Goal: Information Seeking & Learning: Learn about a topic

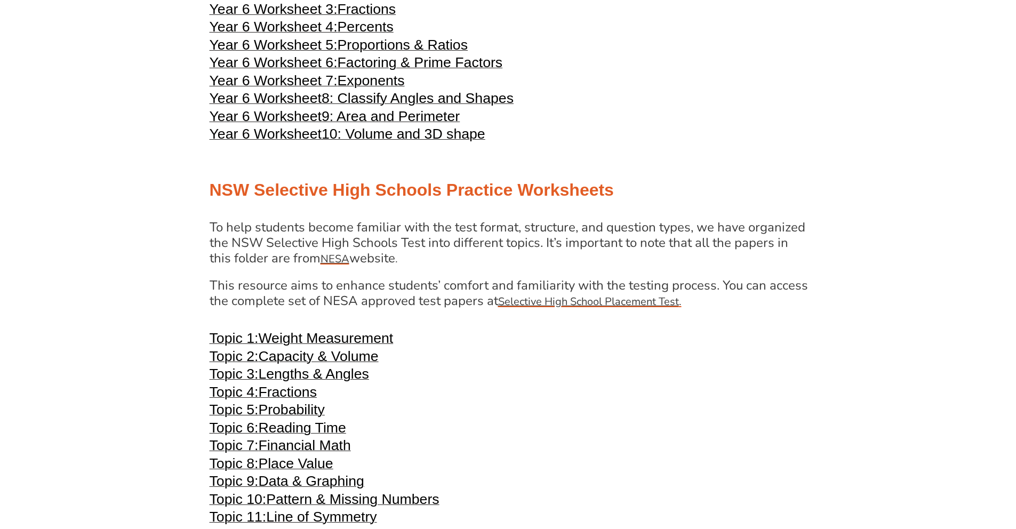
scroll to position [1839, 0]
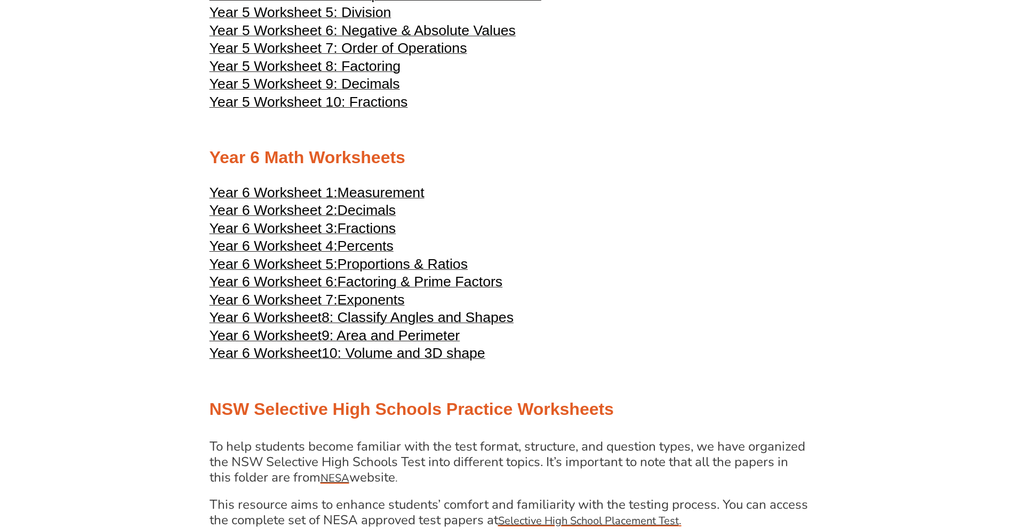
click at [297, 350] on span "Year 6 Worksheet" at bounding box center [266, 353] width 112 height 16
click at [401, 198] on span "Measurement" at bounding box center [381, 193] width 87 height 16
click at [362, 264] on span "Proportions & Ratios" at bounding box center [403, 264] width 130 height 16
click at [633, 251] on h3 "Year 6 Worksheet 4: Percents" at bounding box center [508, 247] width 597 height 13
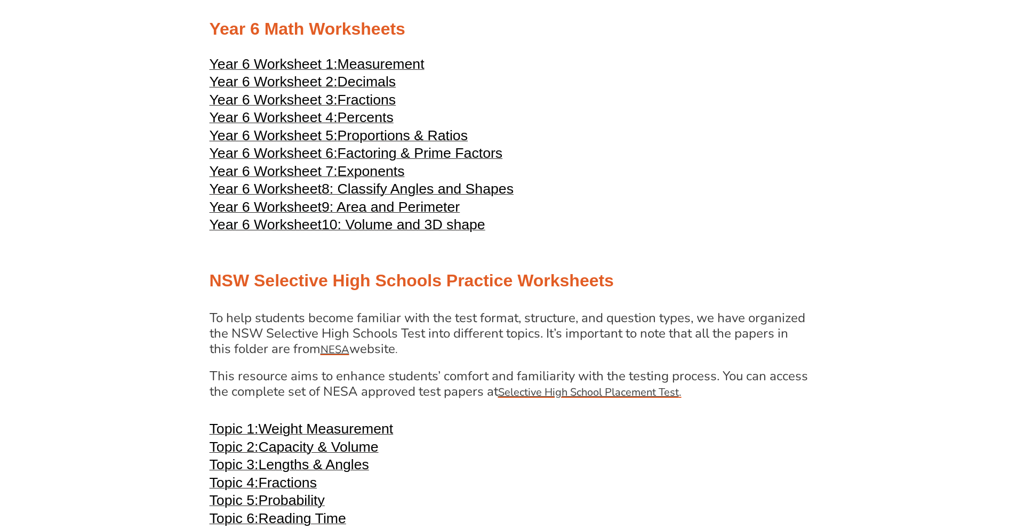
scroll to position [2195, 0]
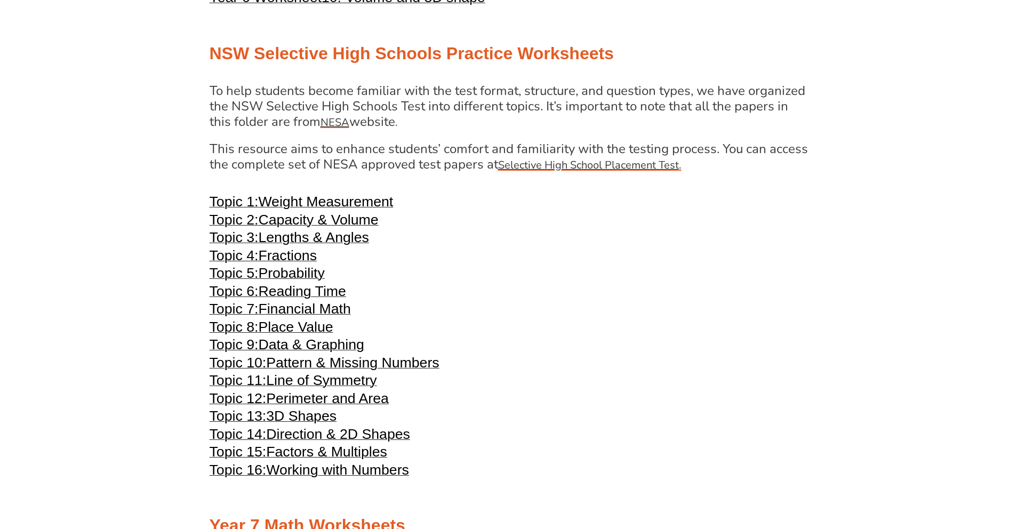
click at [332, 202] on span "Weight Measurement" at bounding box center [325, 202] width 135 height 16
click at [585, 279] on h3 "Topic 5: Probability" at bounding box center [508, 274] width 597 height 13
click at [572, 277] on h3 "Topic 5: Probability" at bounding box center [508, 274] width 597 height 13
click at [307, 219] on span "Capacity & Volume" at bounding box center [318, 220] width 120 height 16
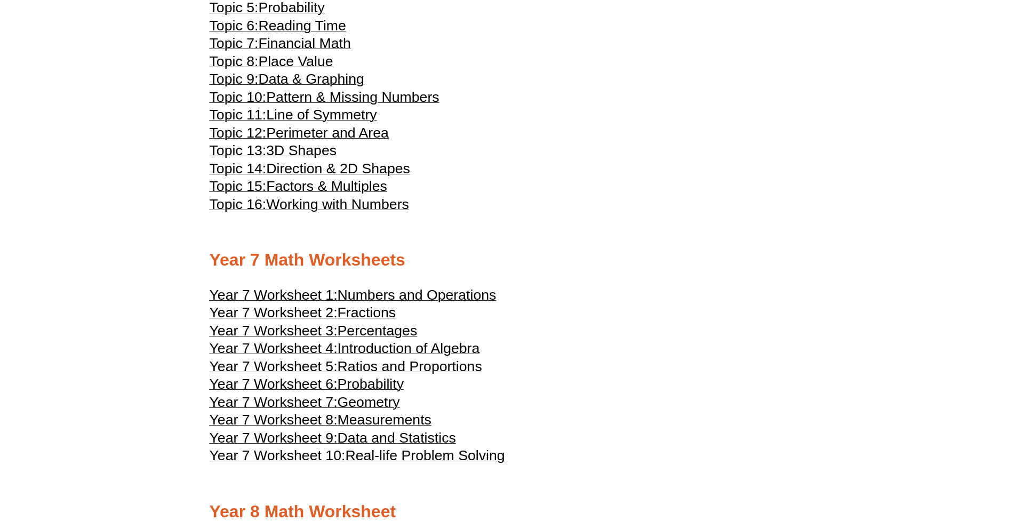
scroll to position [2555, 0]
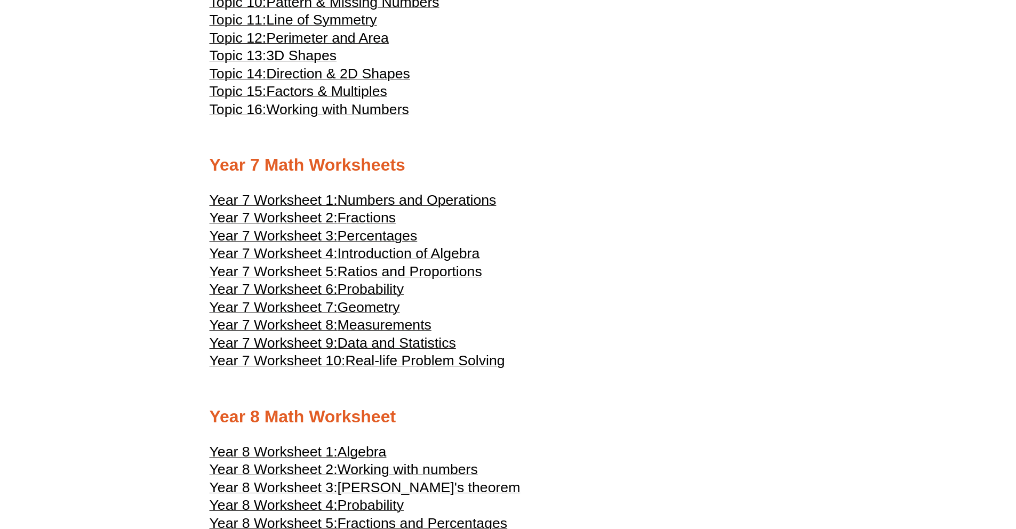
click at [386, 202] on span "Numbers and Operations" at bounding box center [417, 200] width 159 height 16
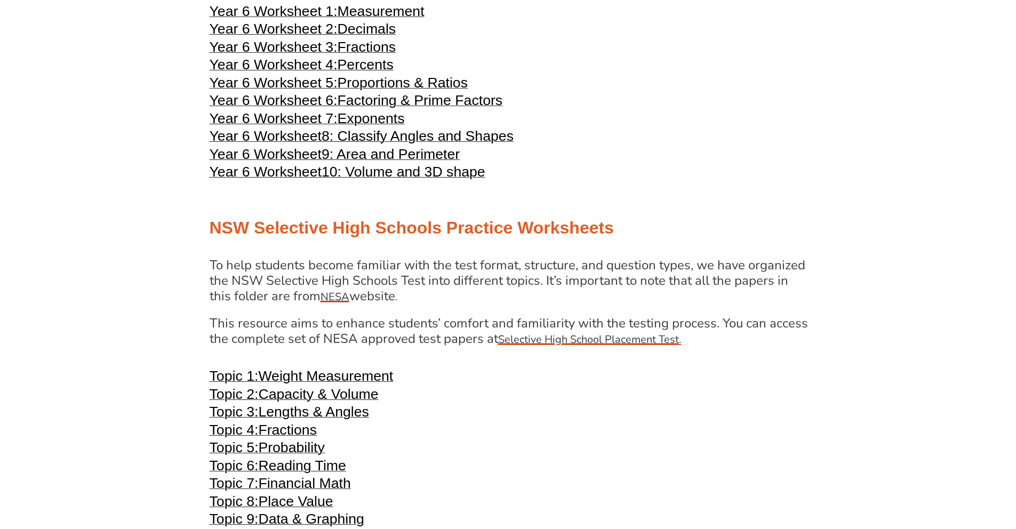
scroll to position [1963, 0]
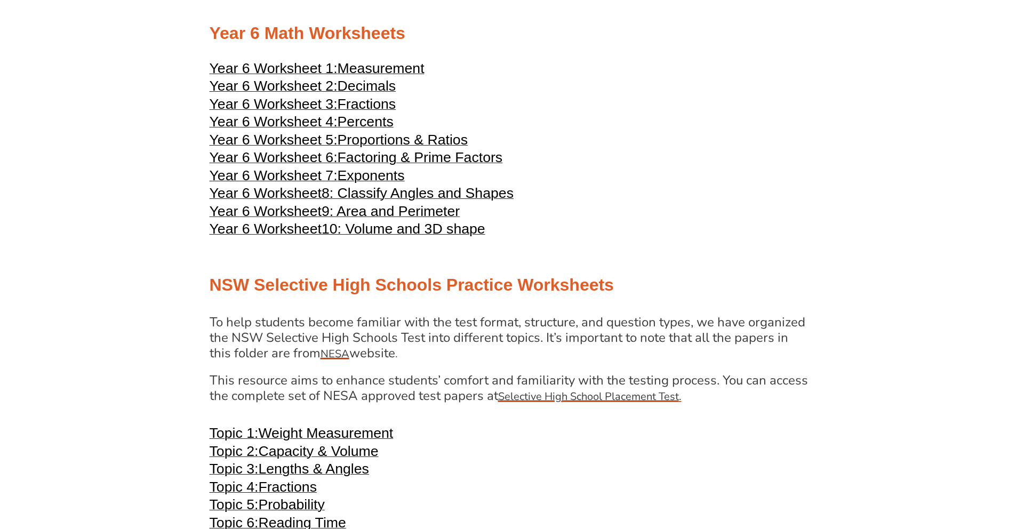
click at [342, 69] on span "Measurement" at bounding box center [381, 68] width 87 height 16
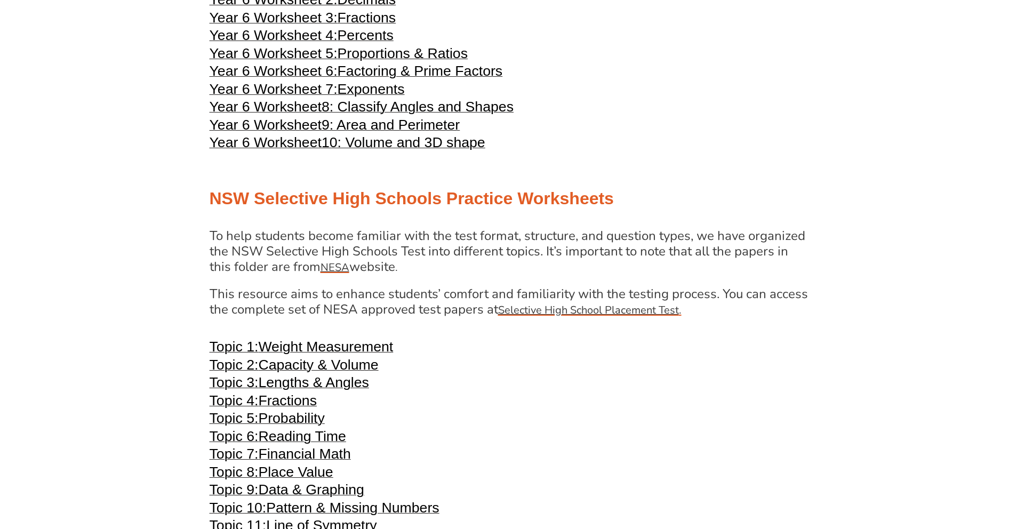
scroll to position [2050, 0]
click at [310, 346] on span "Weight Measurement" at bounding box center [325, 346] width 135 height 16
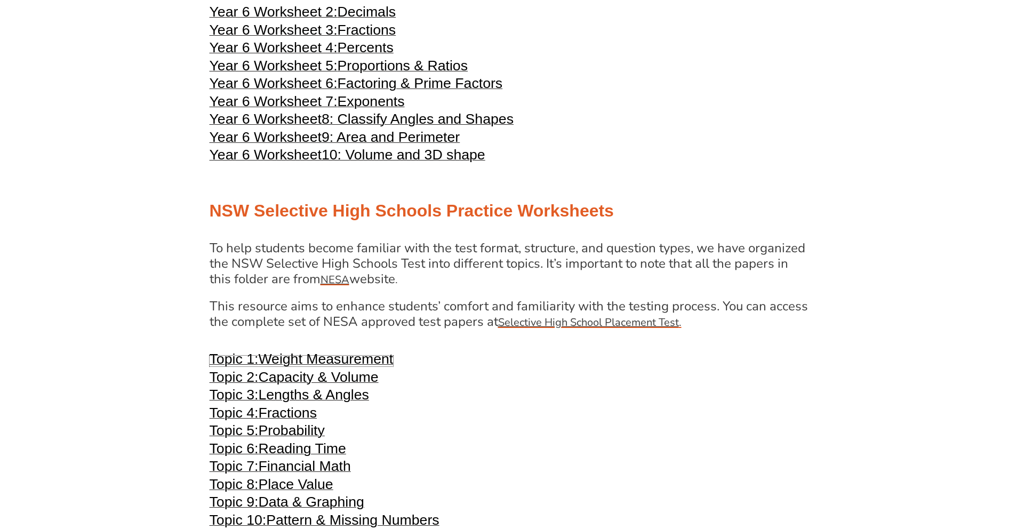
scroll to position [1860, 0]
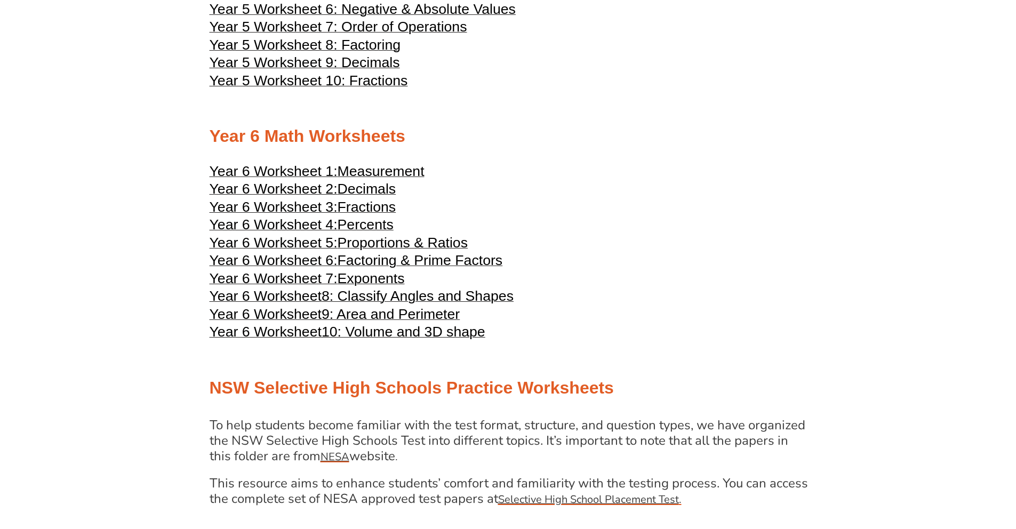
click at [338, 171] on span "Year 6 Worksheet 1:" at bounding box center [274, 171] width 128 height 16
drag, startPoint x: 517, startPoint y: 132, endPoint x: 500, endPoint y: 133, distance: 17.7
click at [517, 132] on h2 "Year 6 Math Worksheets" at bounding box center [508, 136] width 597 height 22
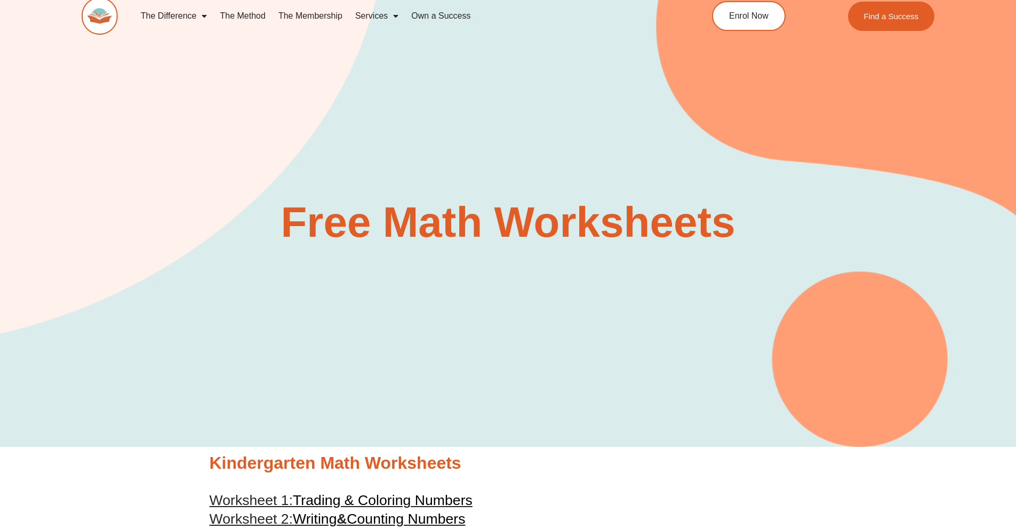
scroll to position [0, 0]
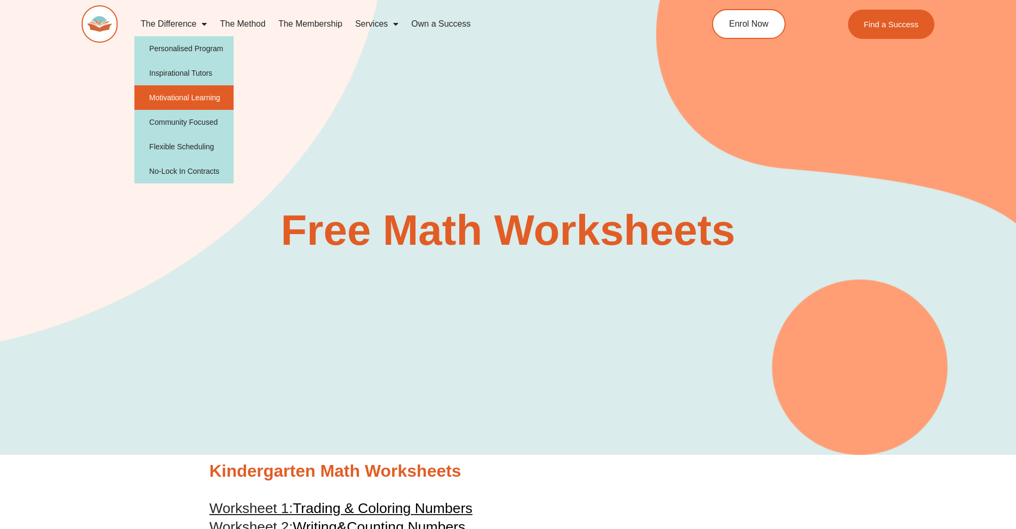
click at [188, 97] on link "Motivational Learning" at bounding box center [184, 97] width 100 height 25
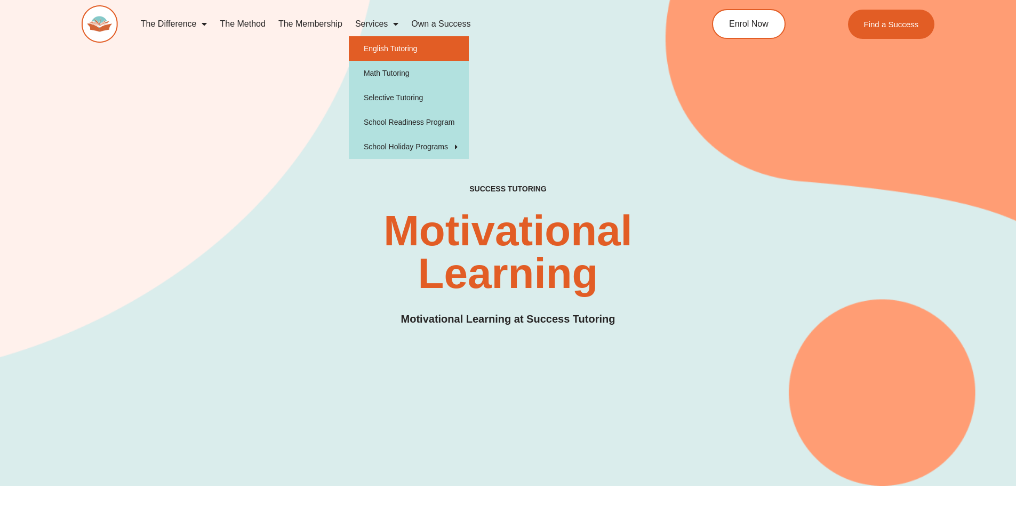
click at [400, 45] on link "English Tutoring" at bounding box center [409, 48] width 120 height 25
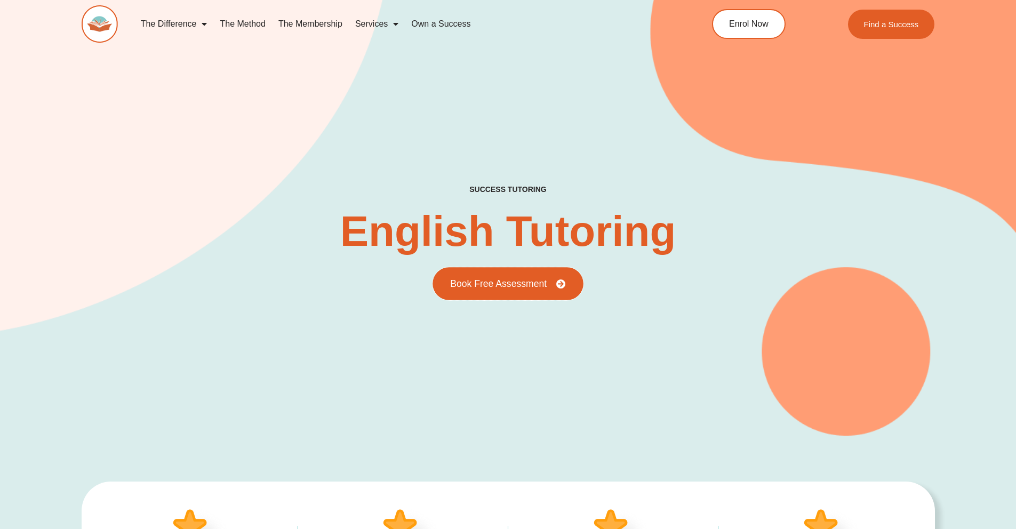
click at [523, 283] on span "Book Free Assessment" at bounding box center [498, 284] width 97 height 10
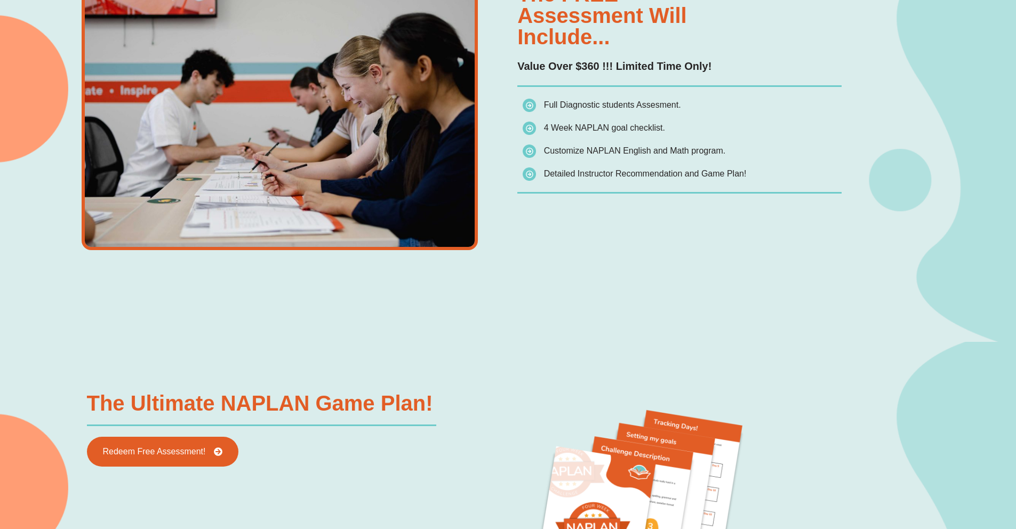
scroll to position [1301, 0]
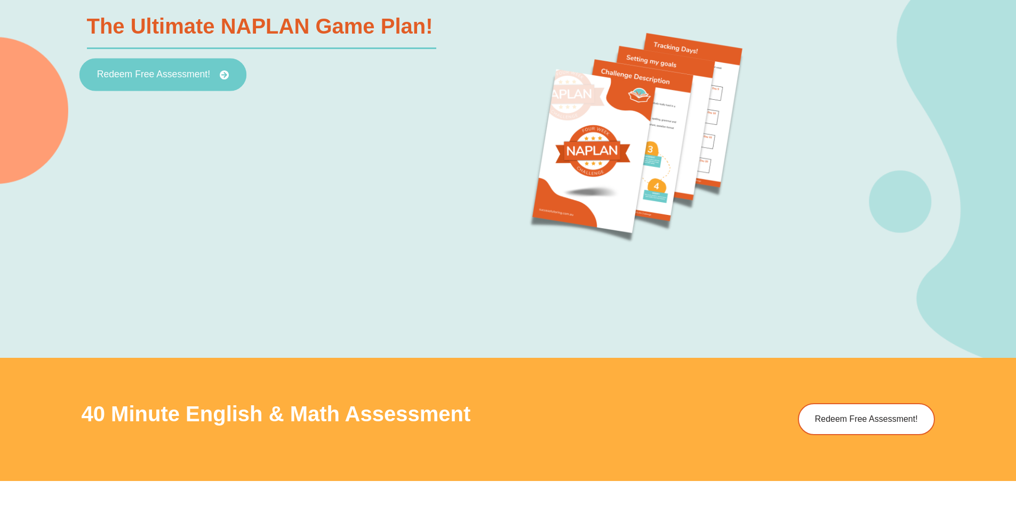
click at [162, 67] on link "Redeem Free Assessment!" at bounding box center [162, 75] width 167 height 33
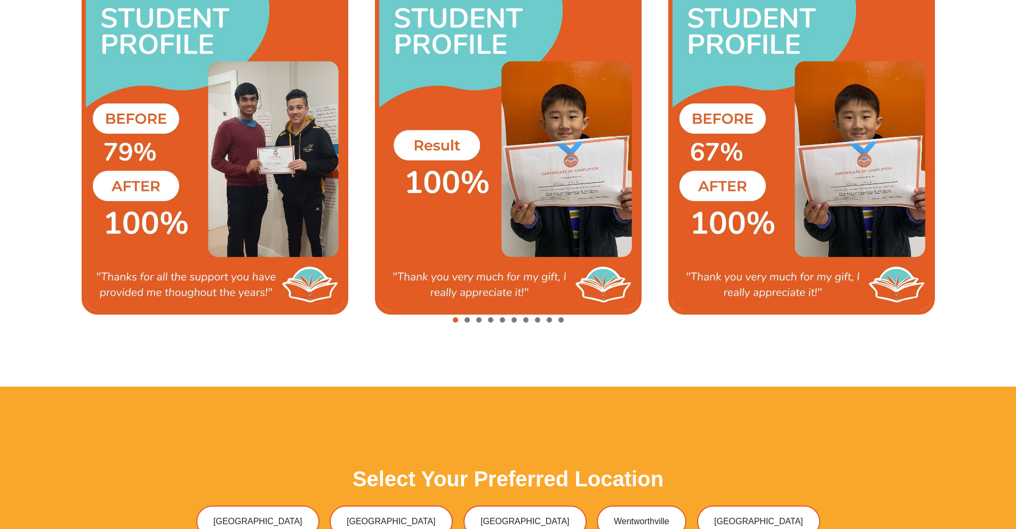
scroll to position [2491, 0]
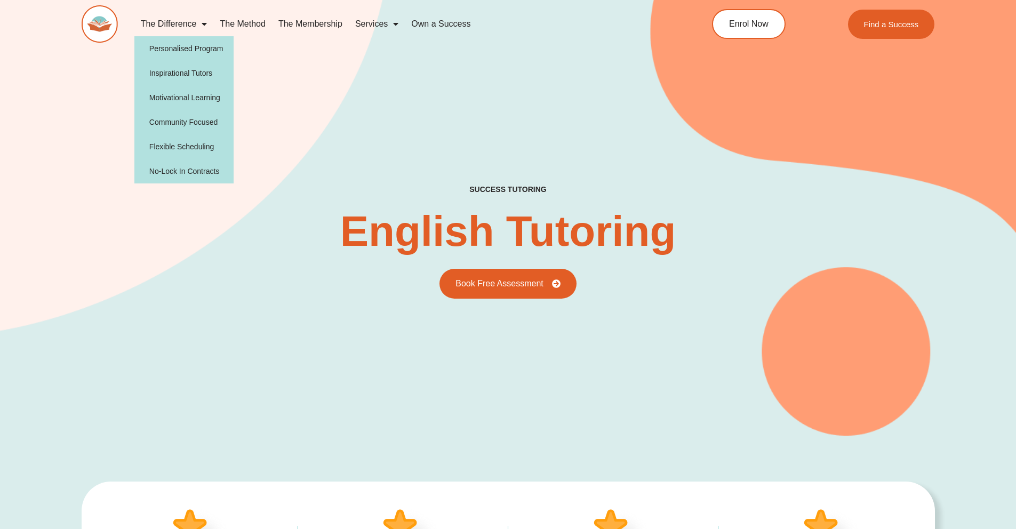
click at [193, 23] on link "The Difference" at bounding box center [173, 24] width 79 height 25
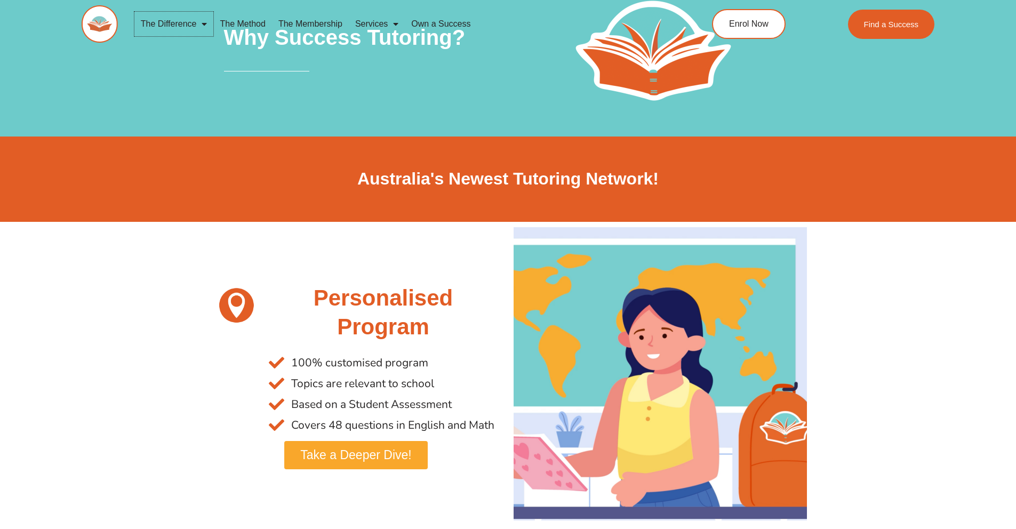
click at [193, 25] on link "The Difference" at bounding box center [173, 24] width 79 height 25
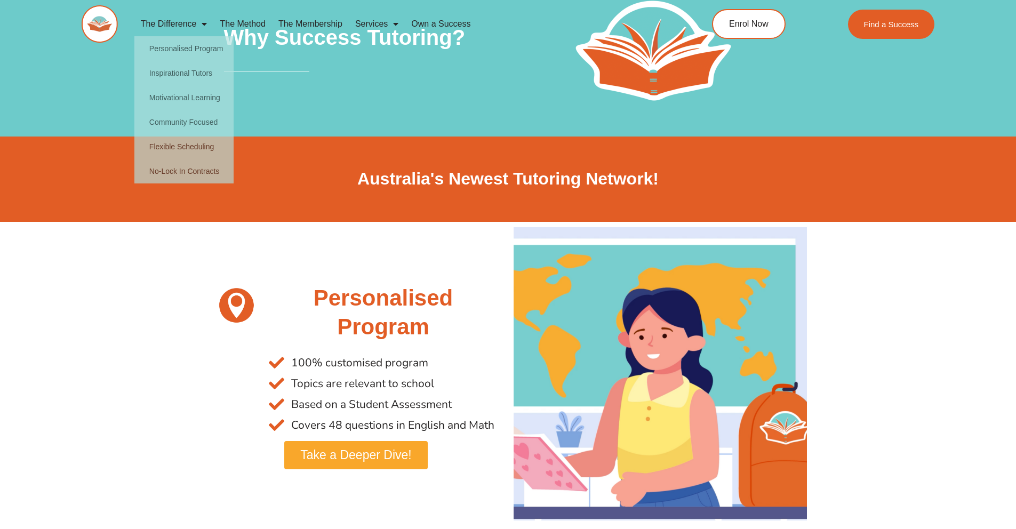
click at [102, 147] on section "Australia's Newest Tutoring Network!" at bounding box center [508, 179] width 1016 height 85
